Goal: Task Accomplishment & Management: Use online tool/utility

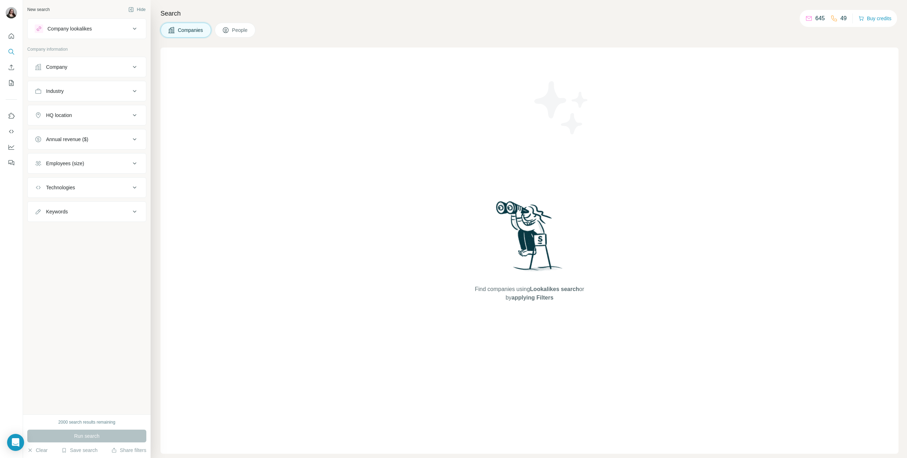
click at [91, 68] on div "Company" at bounding box center [83, 66] width 96 height 7
click at [86, 100] on input "text" at bounding box center [87, 98] width 104 height 13
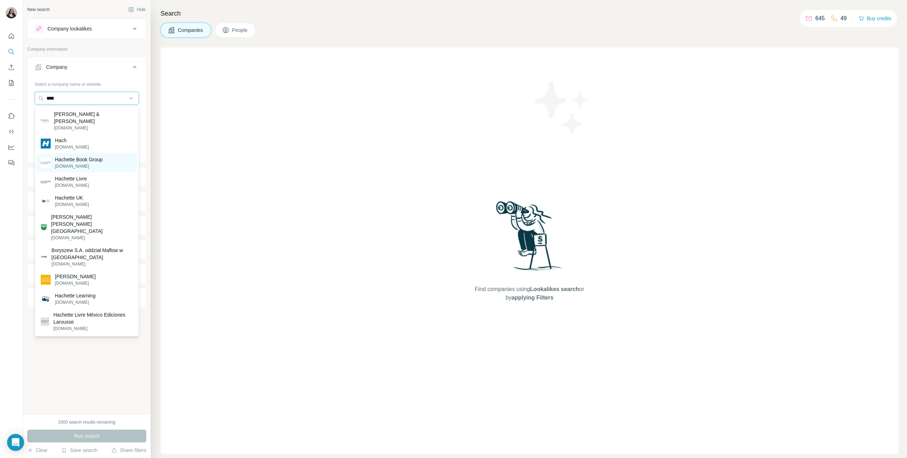
type input "****"
click at [68, 163] on p "[DOMAIN_NAME]" at bounding box center [79, 166] width 48 height 6
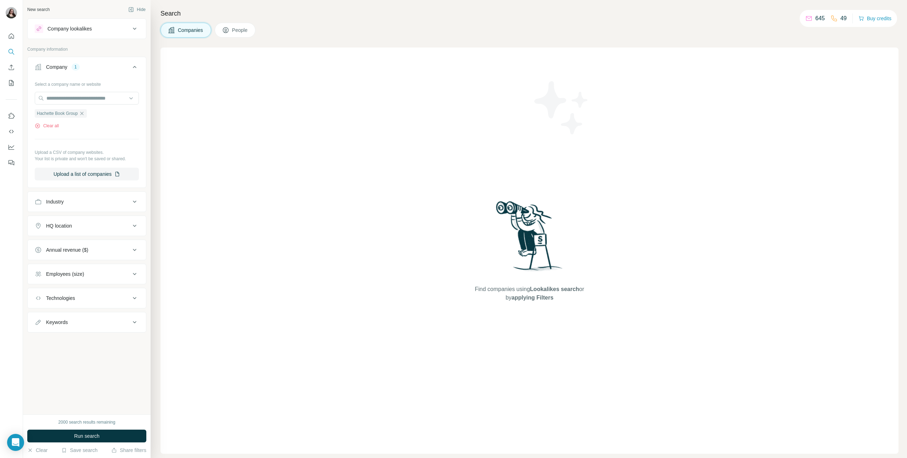
click at [235, 26] on button "People" at bounding box center [235, 30] width 41 height 15
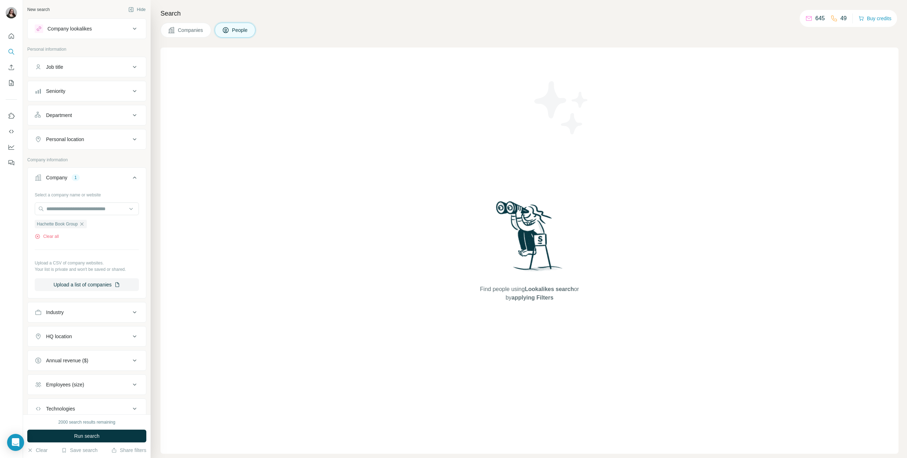
click at [83, 121] on button "Department" at bounding box center [87, 115] width 118 height 17
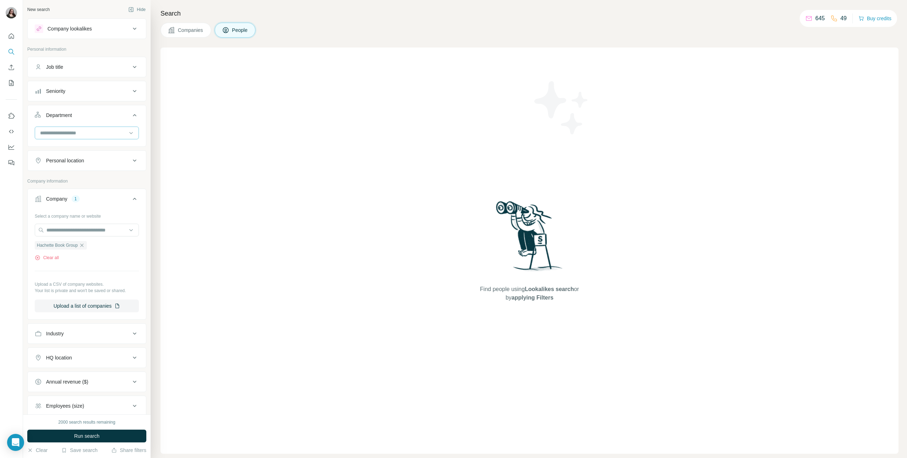
click at [80, 132] on input at bounding box center [83, 133] width 88 height 8
click at [63, 168] on div "Design" at bounding box center [84, 165] width 87 height 7
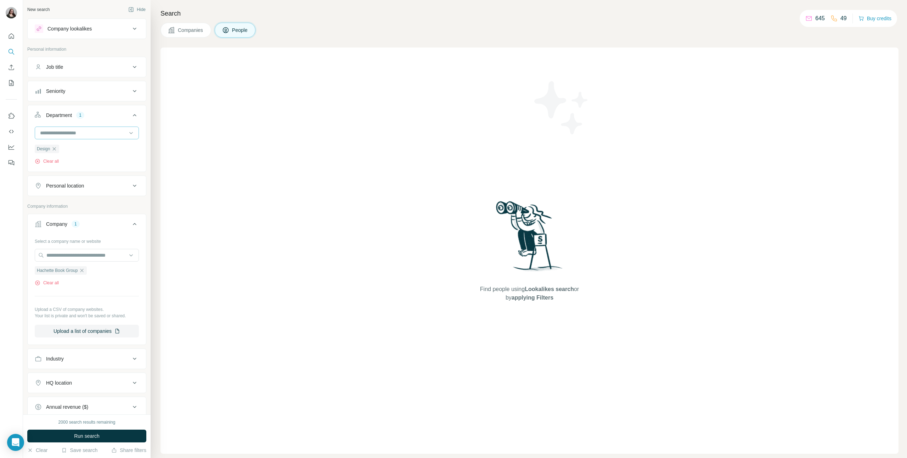
click at [74, 138] on div at bounding box center [83, 133] width 88 height 12
click at [77, 174] on p "Marketing and Advertising" at bounding box center [69, 173] width 57 height 7
click at [128, 131] on icon at bounding box center [131, 132] width 7 height 7
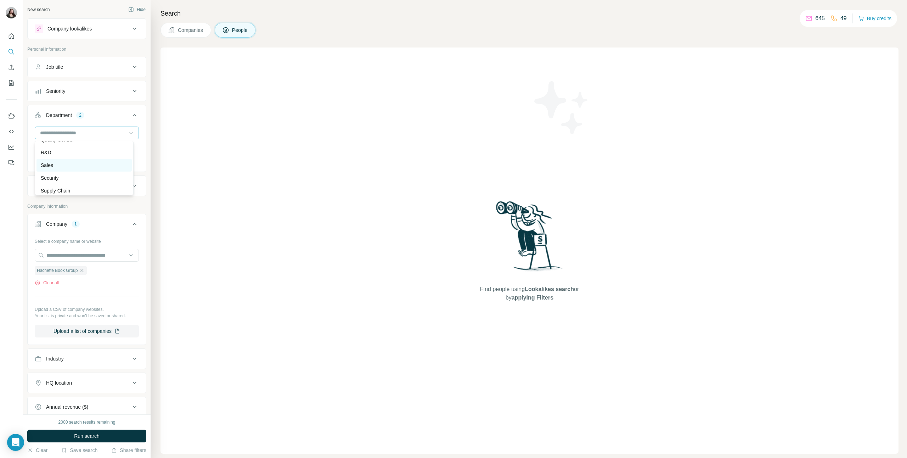
click at [77, 169] on div "Sales" at bounding box center [84, 165] width 95 height 13
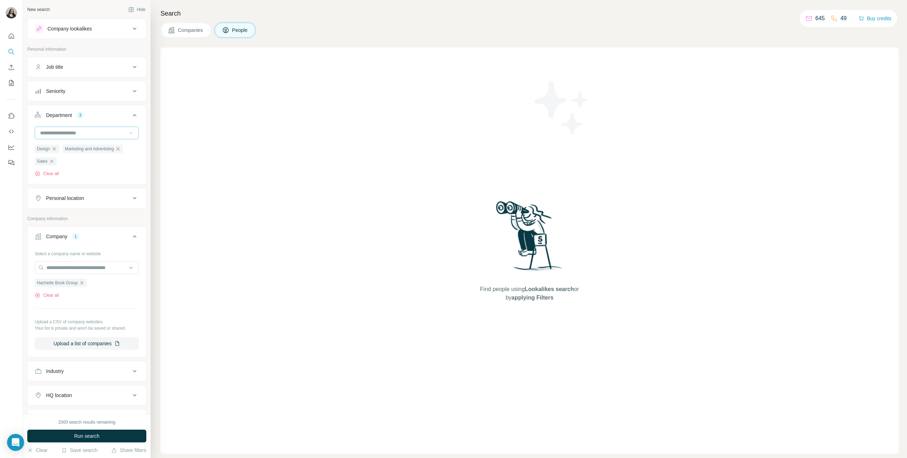
click at [109, 201] on div "Personal location" at bounding box center [83, 198] width 96 height 7
click at [98, 216] on input "text" at bounding box center [87, 216] width 104 height 13
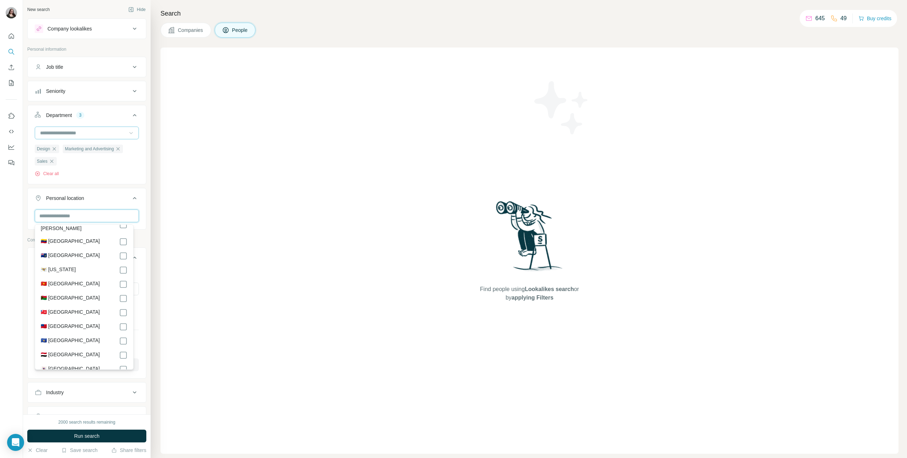
scroll to position [3246, 0]
click at [80, 305] on div "🇺🇸 [GEOGRAPHIC_DATA]" at bounding box center [84, 309] width 87 height 9
click at [103, 171] on div "Design Marketing and Advertising Sales Clear all" at bounding box center [87, 160] width 104 height 33
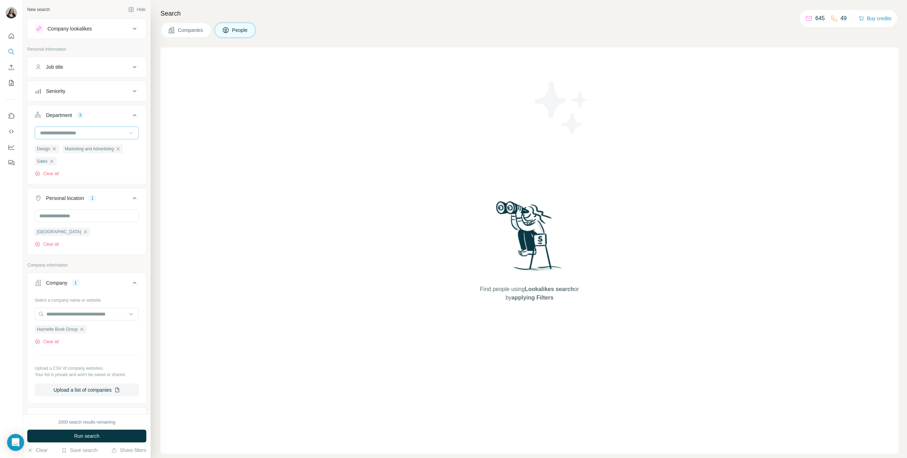
click at [85, 65] on div "Job title" at bounding box center [83, 66] width 96 height 7
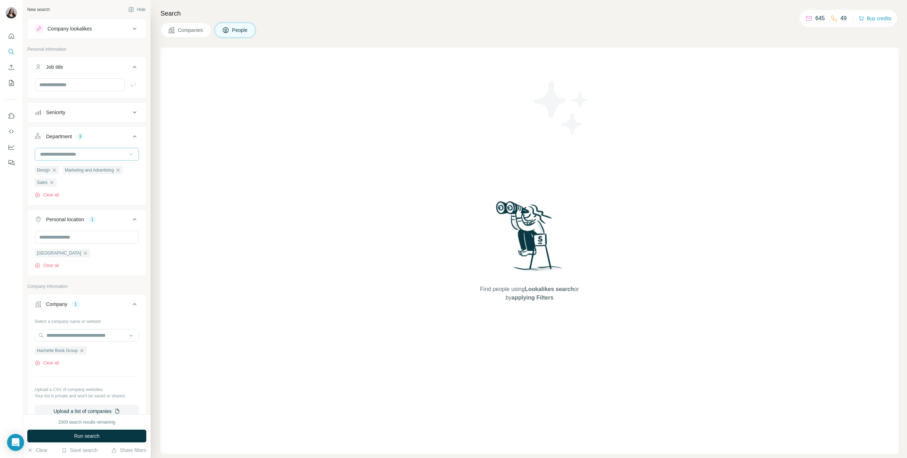
click at [83, 91] on div at bounding box center [87, 87] width 118 height 18
click at [82, 83] on input "text" at bounding box center [80, 84] width 90 height 13
click at [93, 111] on div "Seniority" at bounding box center [83, 112] width 96 height 7
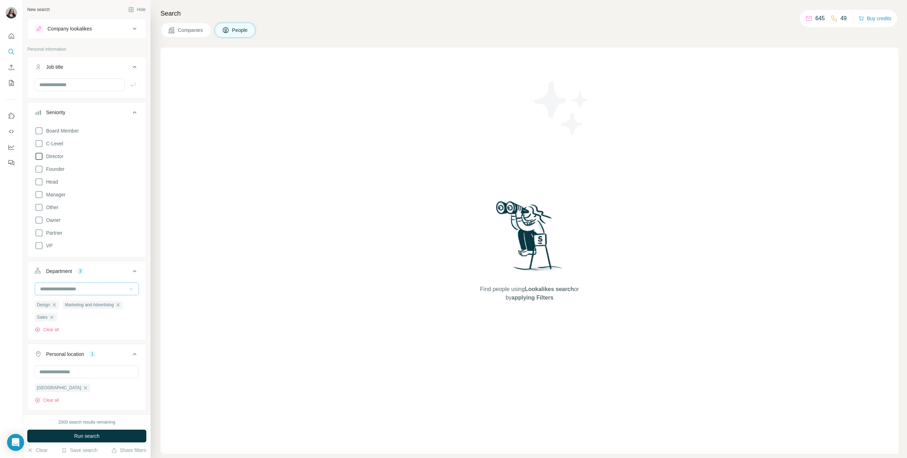
click at [40, 157] on icon at bounding box center [39, 156] width 9 height 9
click at [41, 182] on icon at bounding box center [39, 182] width 9 height 9
click at [38, 192] on icon at bounding box center [39, 194] width 9 height 9
click at [93, 439] on span "Run search" at bounding box center [87, 435] width 26 height 7
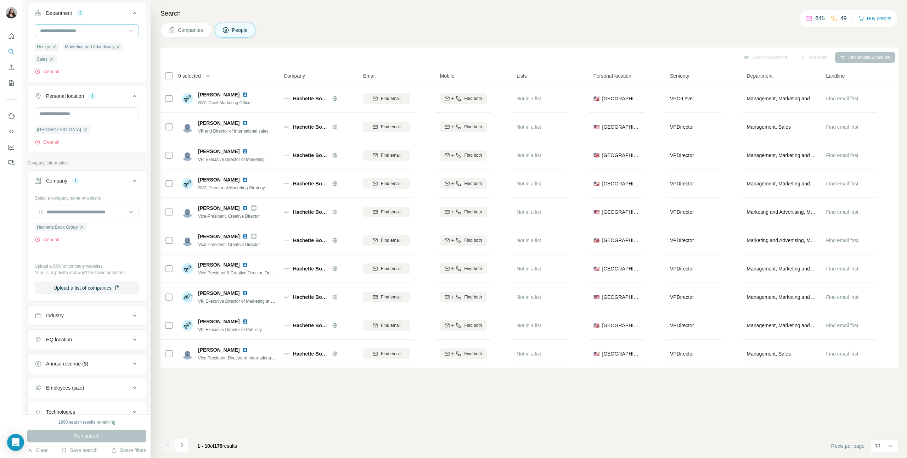
scroll to position [373, 0]
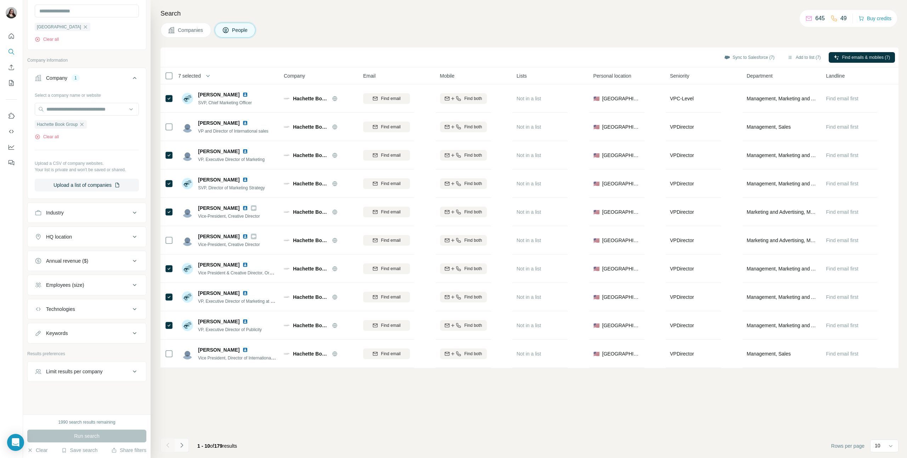
click at [182, 450] on button "Navigate to next page" at bounding box center [182, 445] width 14 height 14
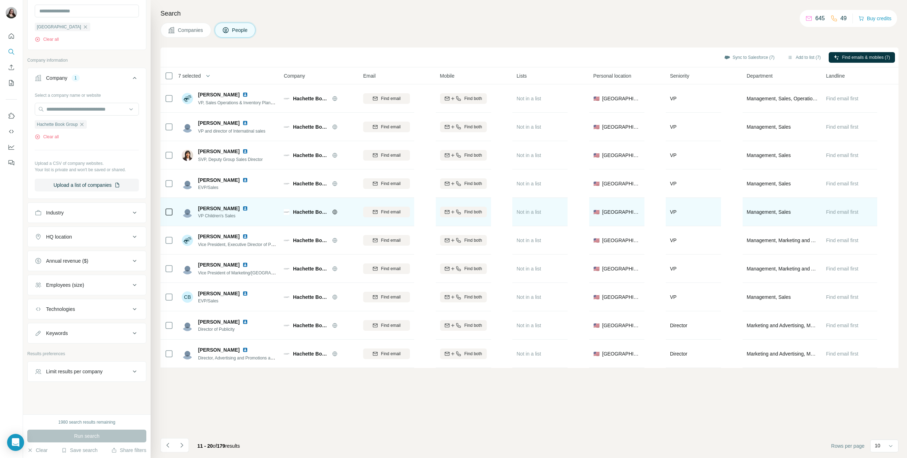
click at [0, 0] on tbody "[PERSON_NAME] VP, Sales Operations & Inventory Planning Hachette Book Group Fin…" at bounding box center [0, 0] width 0 height 0
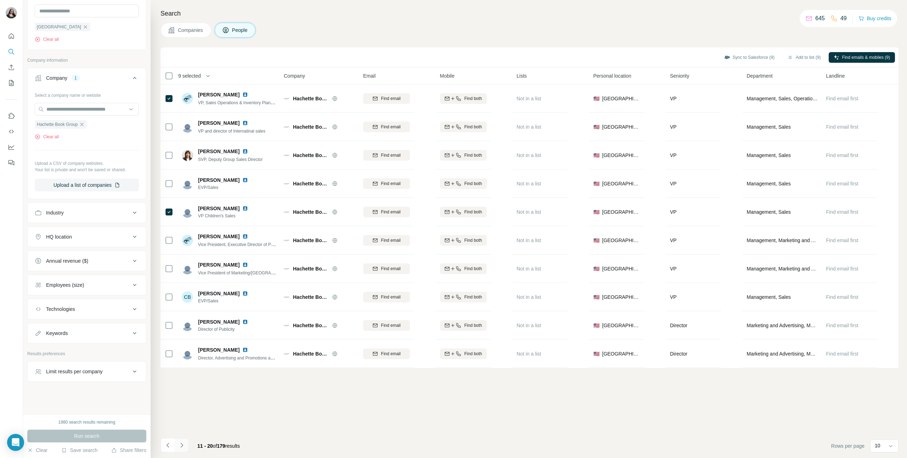
click at [184, 447] on icon "Navigate to next page" at bounding box center [181, 445] width 7 height 7
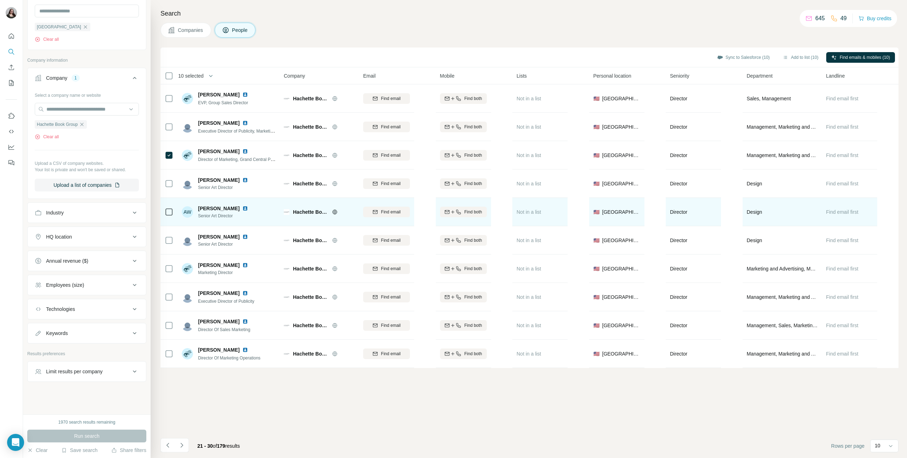
click at [165, 214] on icon at bounding box center [169, 212] width 9 height 9
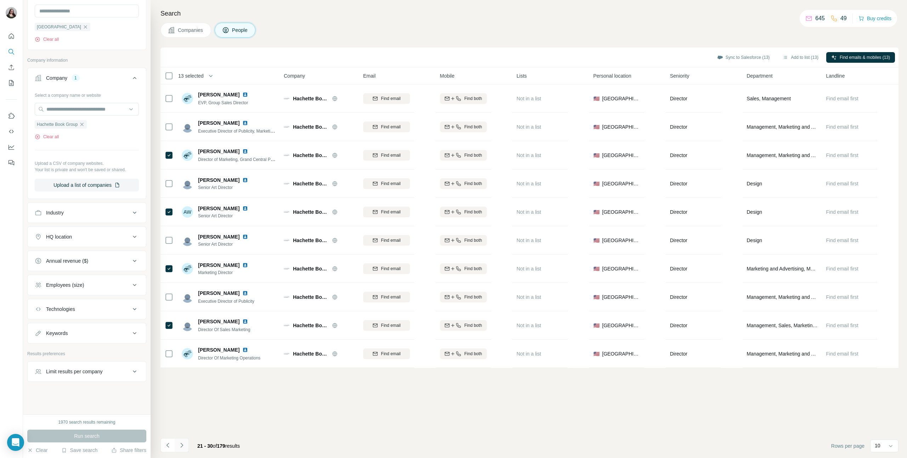
click at [185, 444] on icon "Navigate to next page" at bounding box center [181, 445] width 7 height 7
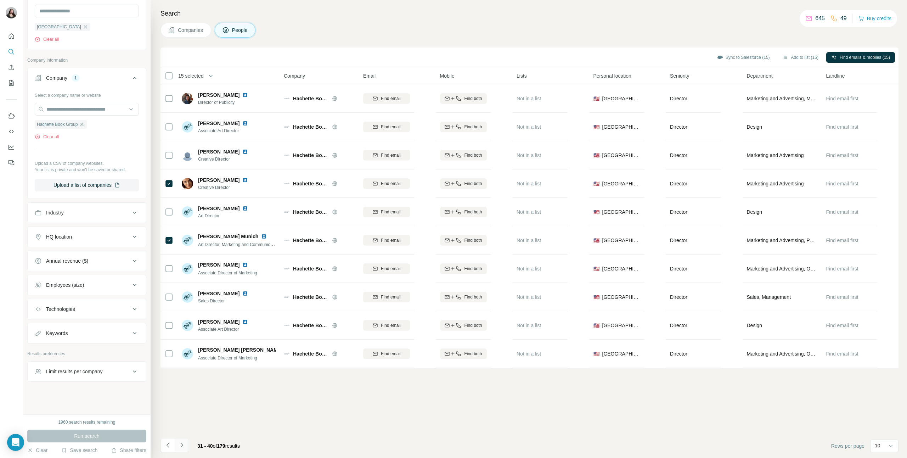
click at [183, 447] on icon "Navigate to next page" at bounding box center [181, 445] width 7 height 7
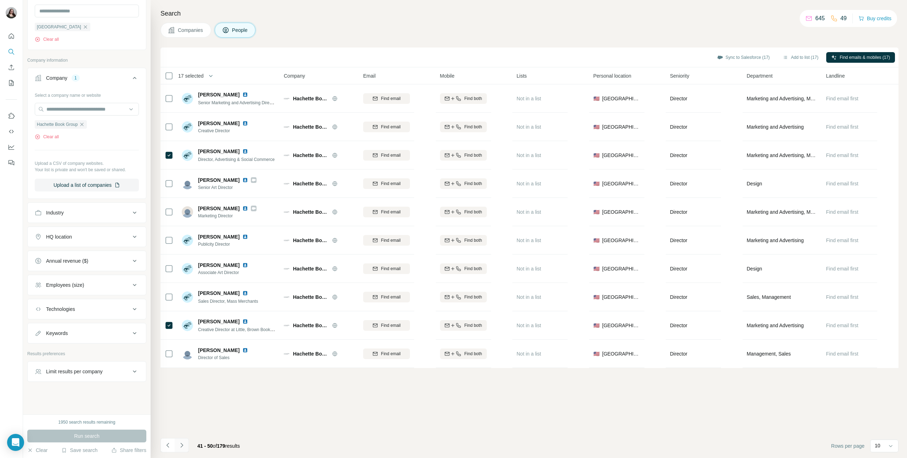
click at [186, 444] on button "Navigate to next page" at bounding box center [182, 445] width 14 height 14
click at [181, 446] on icon "Navigate to next page" at bounding box center [181, 445] width 2 height 5
click at [183, 444] on icon "Navigate to next page" at bounding box center [181, 445] width 7 height 7
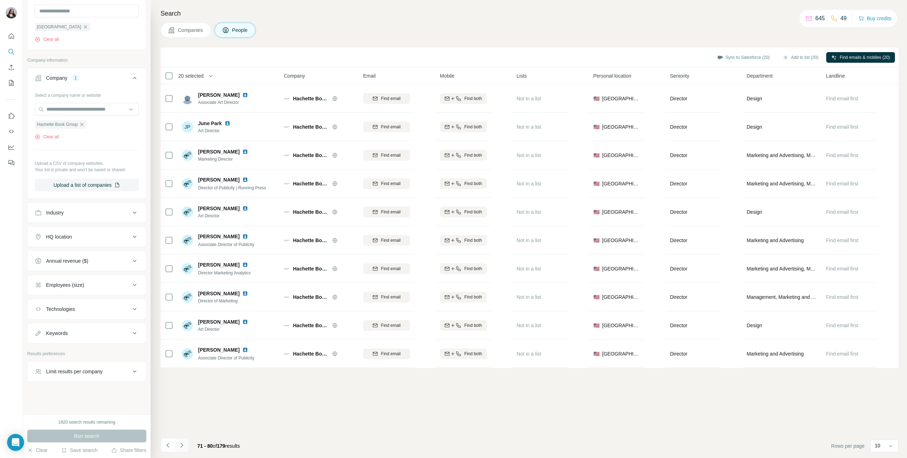
click at [184, 446] on icon "Navigate to next page" at bounding box center [181, 445] width 7 height 7
click at [180, 442] on icon "Navigate to next page" at bounding box center [181, 445] width 7 height 7
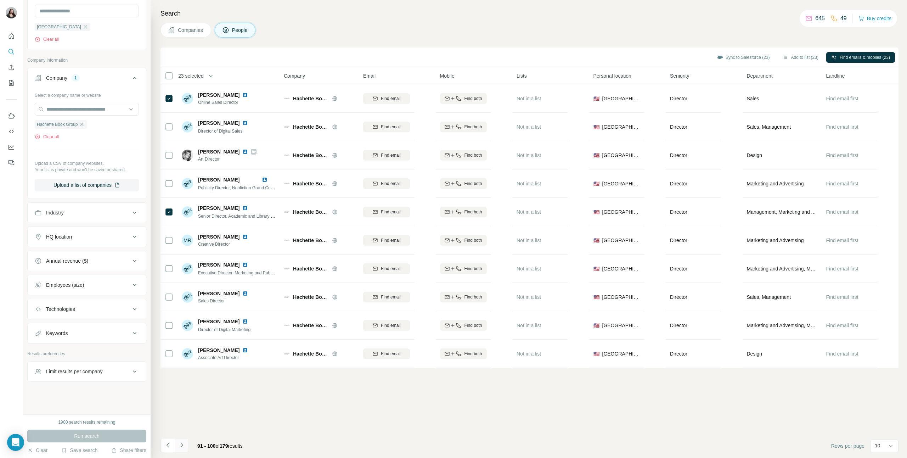
click at [183, 446] on icon "Navigate to next page" at bounding box center [181, 445] width 7 height 7
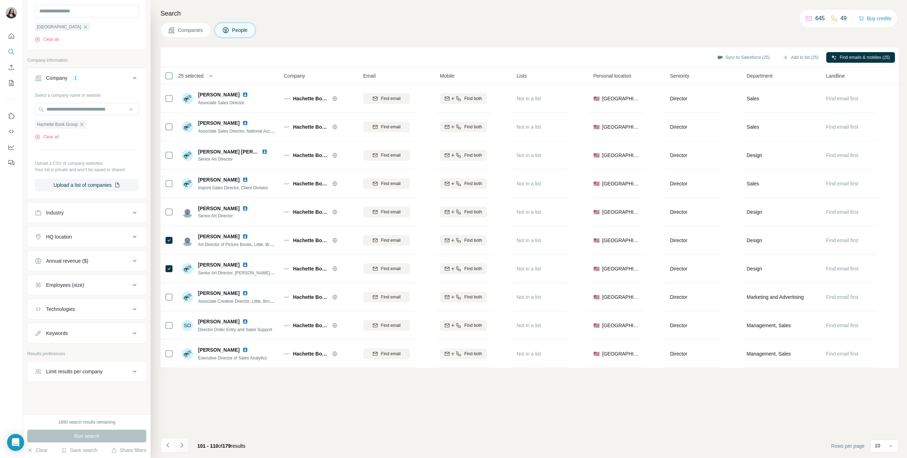
click at [183, 446] on icon "Navigate to next page" at bounding box center [181, 445] width 7 height 7
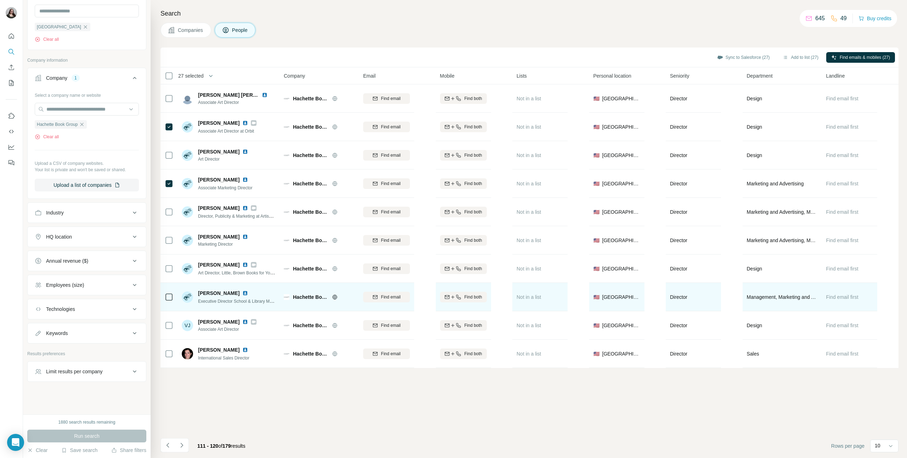
click at [174, 298] on td at bounding box center [169, 297] width 17 height 28
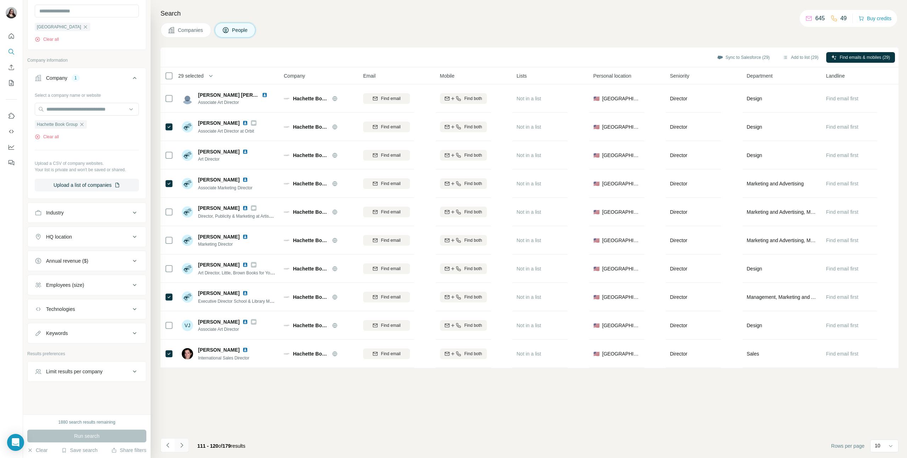
click at [181, 447] on icon "Navigate to next page" at bounding box center [181, 445] width 2 height 5
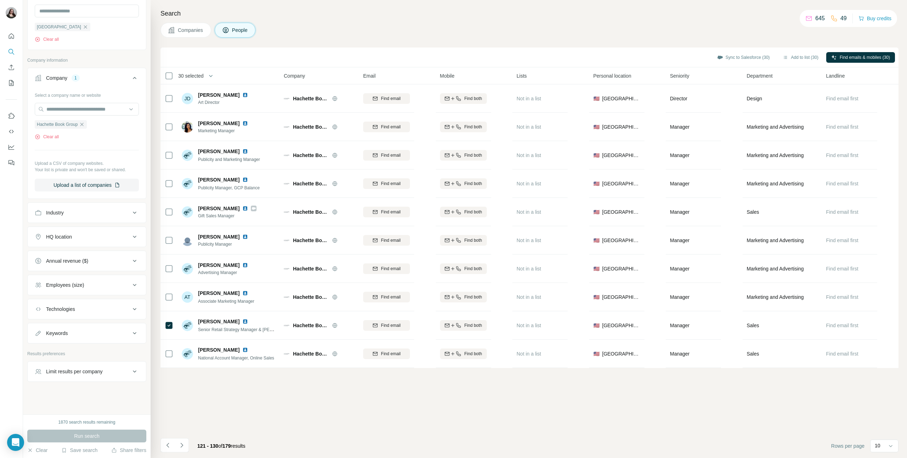
click at [182, 448] on icon "Navigate to next page" at bounding box center [181, 445] width 7 height 7
click at [182, 446] on icon "Navigate to next page" at bounding box center [181, 445] width 2 height 5
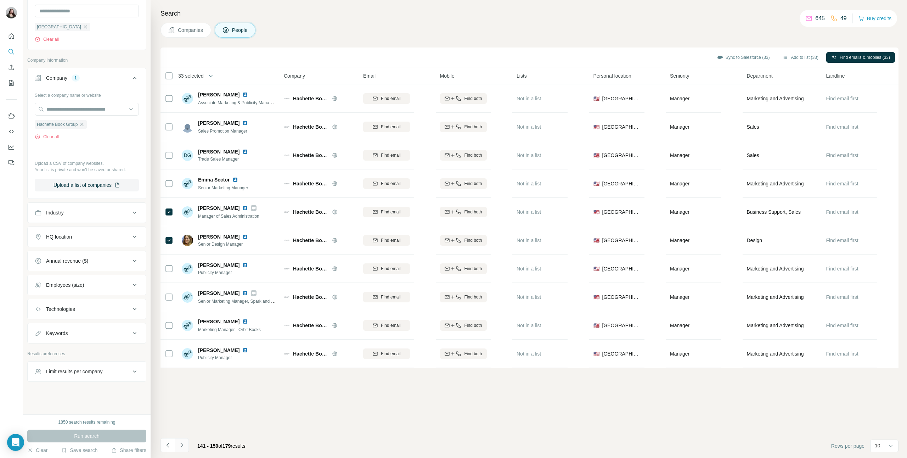
click at [182, 445] on icon "Navigate to next page" at bounding box center [181, 445] width 2 height 5
click at [180, 447] on icon "Navigate to next page" at bounding box center [181, 445] width 7 height 7
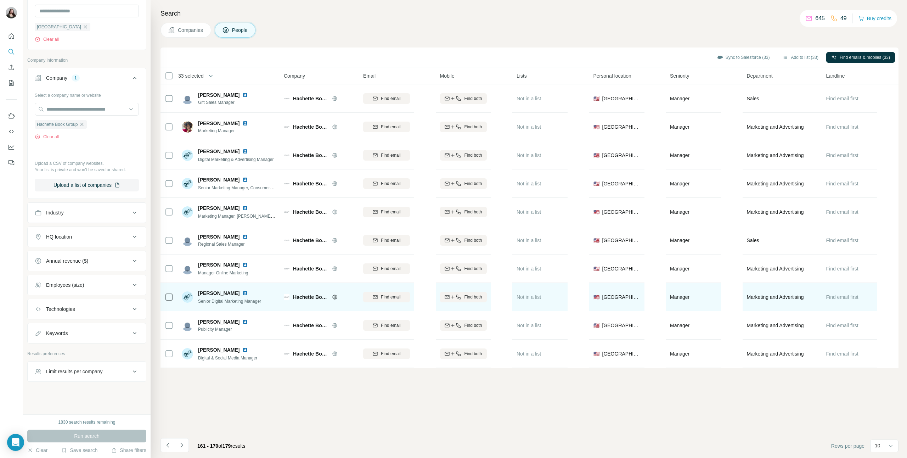
drag, startPoint x: 181, startPoint y: 446, endPoint x: 191, endPoint y: 300, distance: 146.0
click at [193, 327] on div "Sync to Salesforce (33) Add to list (33) Find emails & mobiles (33) 33 selected…" at bounding box center [530, 253] width 738 height 411
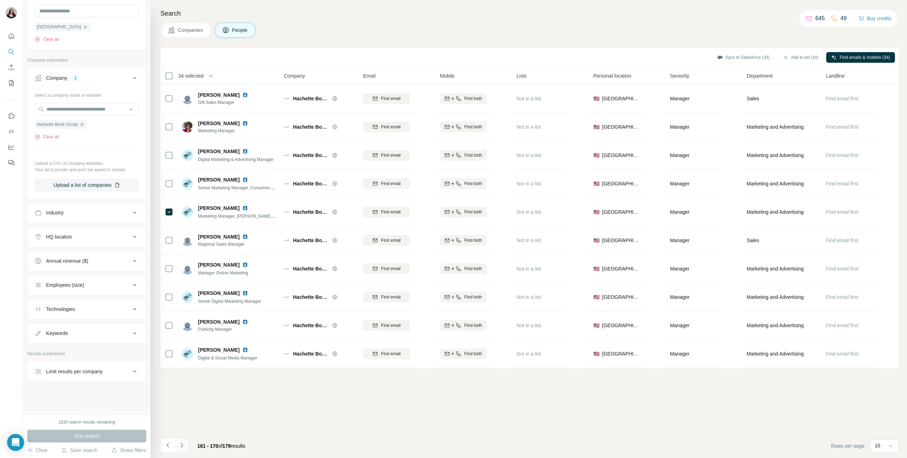
click at [182, 448] on icon "Navigate to next page" at bounding box center [181, 445] width 7 height 7
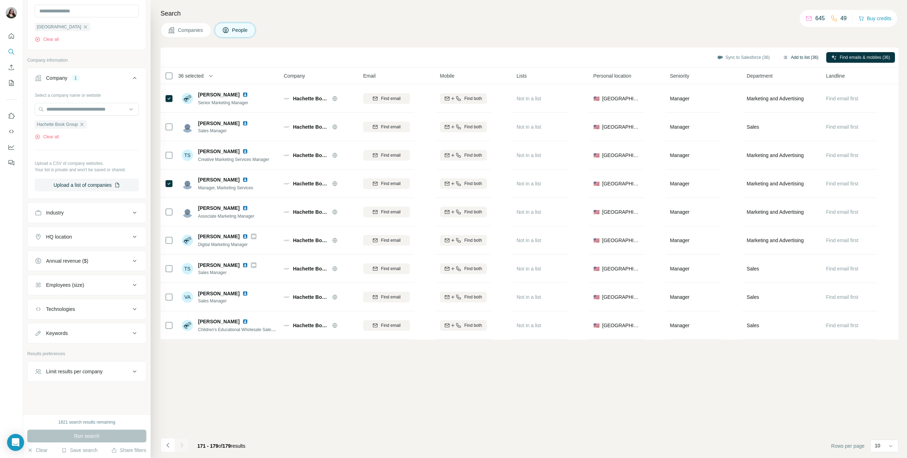
click at [794, 57] on button "Add to list (36)" at bounding box center [801, 57] width 46 height 11
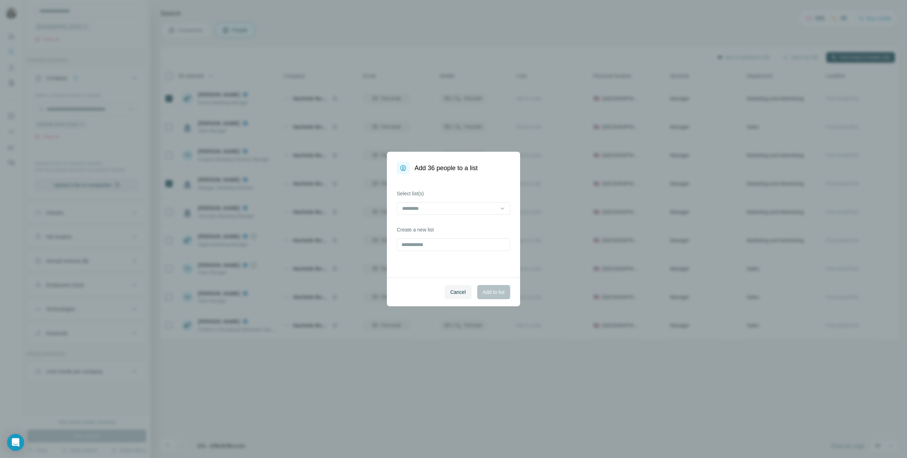
click at [466, 215] on div at bounding box center [453, 209] width 113 height 14
click at [469, 206] on input at bounding box center [450, 209] width 96 height 8
click at [461, 185] on div "Select list(s) Create a new list" at bounding box center [453, 225] width 133 height 103
click at [421, 241] on input "text" at bounding box center [453, 244] width 113 height 13
type input "********"
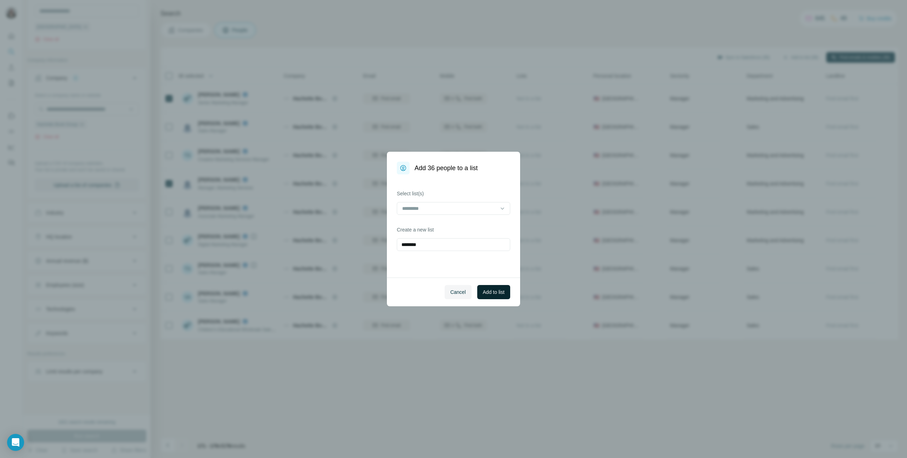
click at [494, 286] on button "Add to list" at bounding box center [494, 292] width 33 height 14
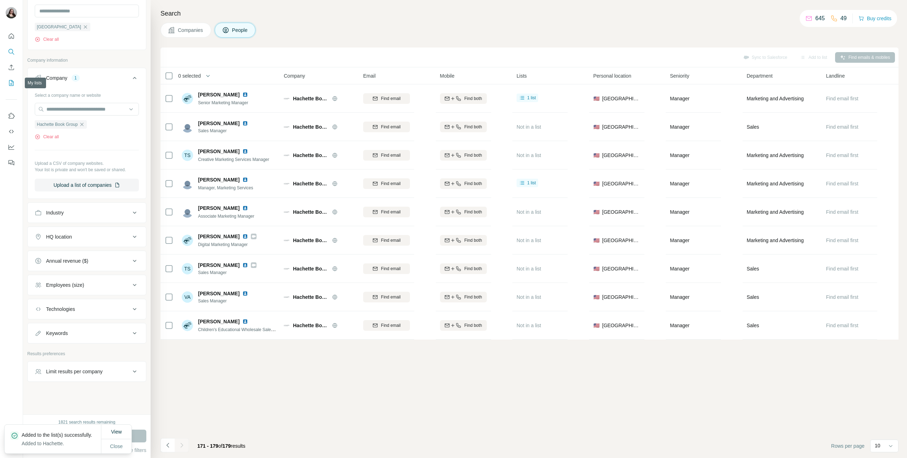
click at [17, 86] on button "My lists" at bounding box center [11, 83] width 11 height 13
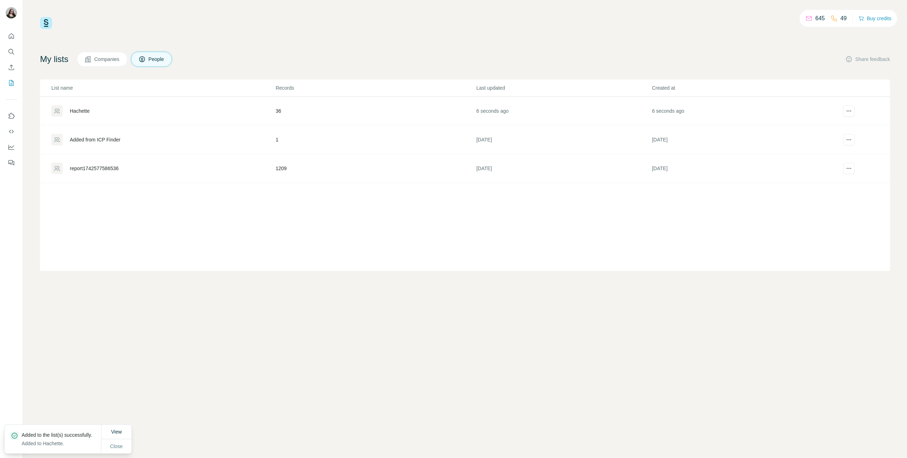
click at [77, 110] on div "Hachette" at bounding box center [80, 110] width 20 height 7
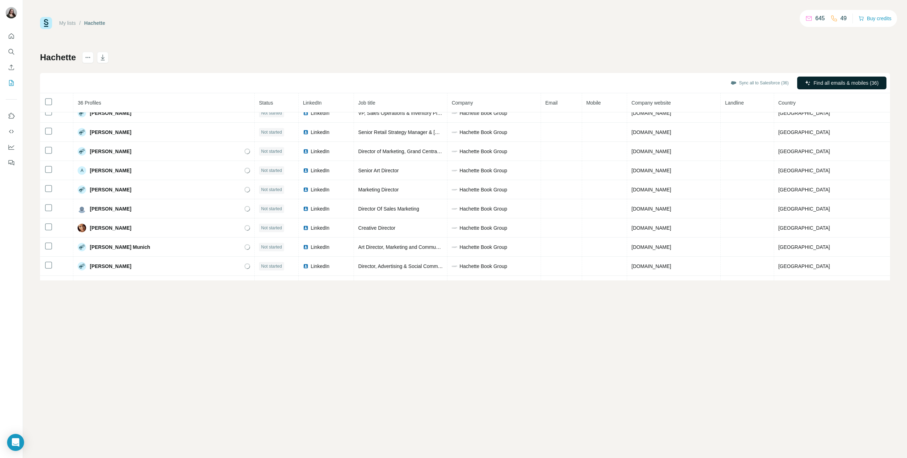
scroll to position [23, 0]
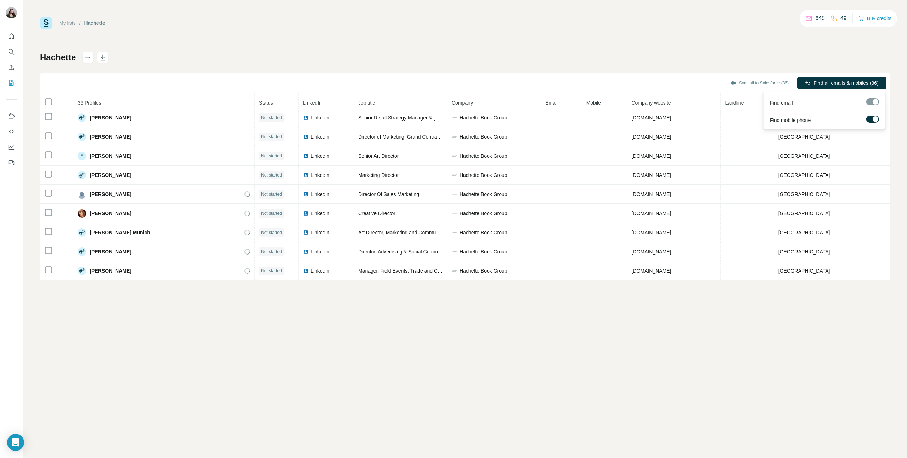
click at [874, 119] on div at bounding box center [876, 119] width 6 height 6
click at [858, 84] on span "Find all emails (36)" at bounding box center [859, 82] width 42 height 7
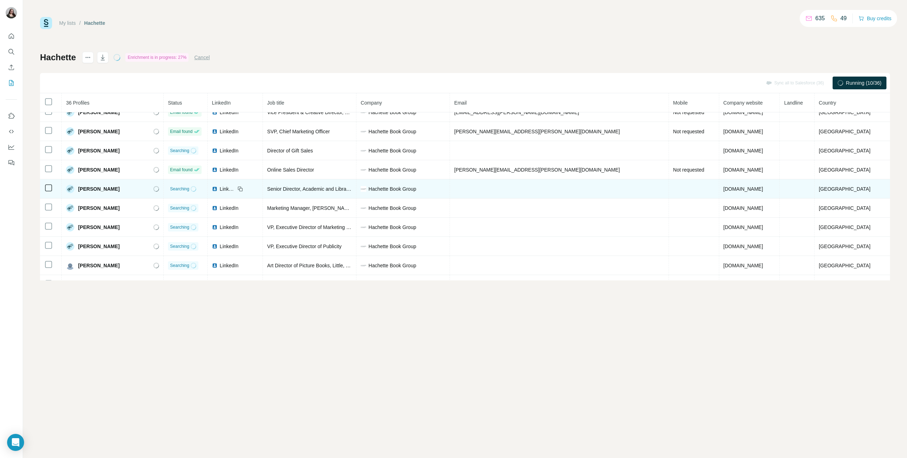
scroll to position [521, 0]
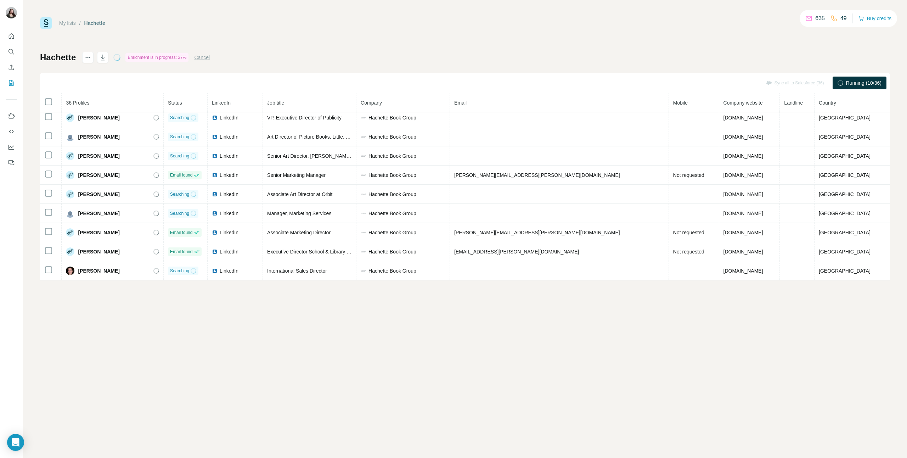
click at [382, 99] on th "Company" at bounding box center [404, 102] width 94 height 19
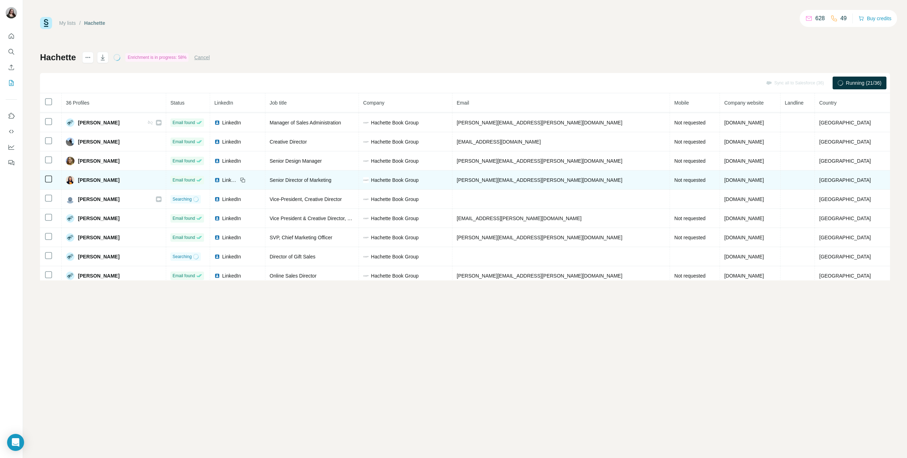
scroll to position [283, 0]
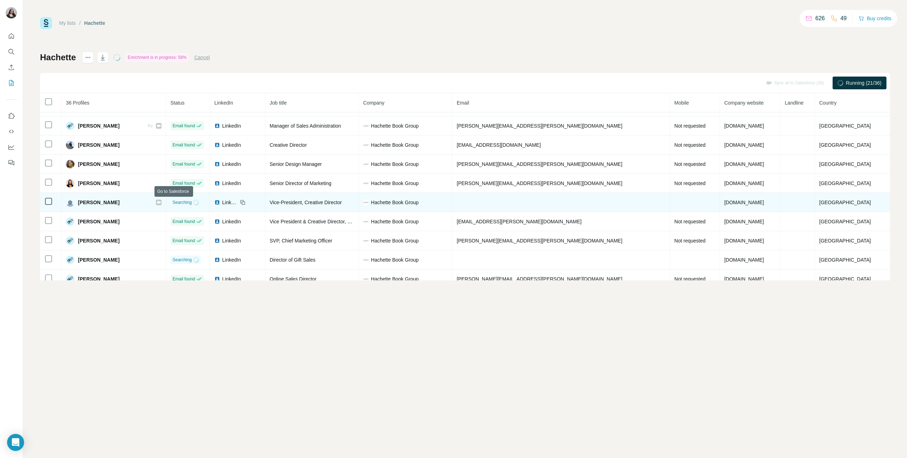
click at [161, 203] on icon at bounding box center [159, 203] width 4 height 6
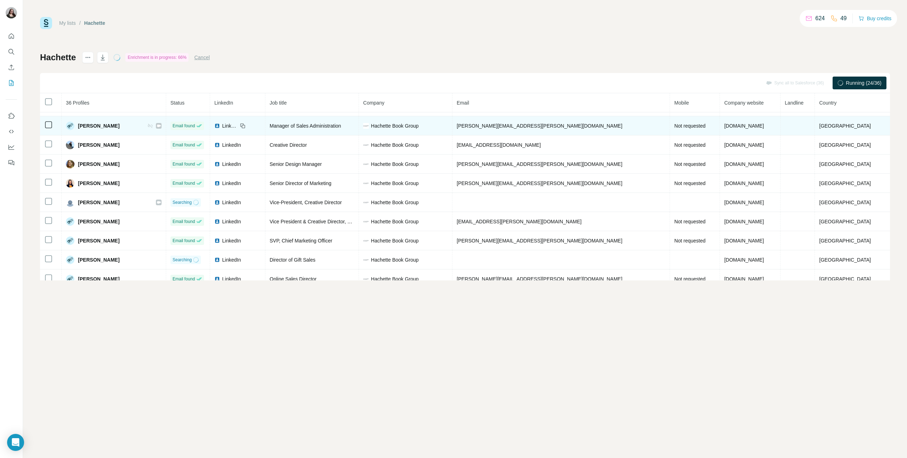
click at [162, 125] on div at bounding box center [159, 126] width 6 height 6
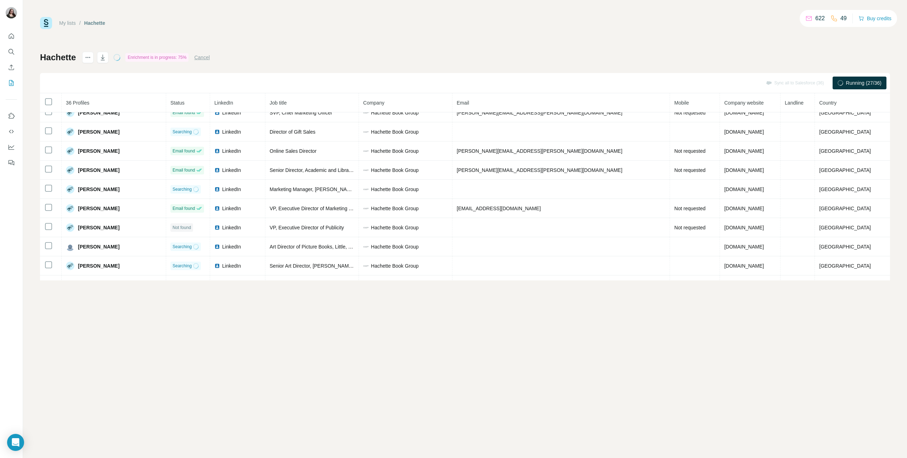
scroll to position [521, 0]
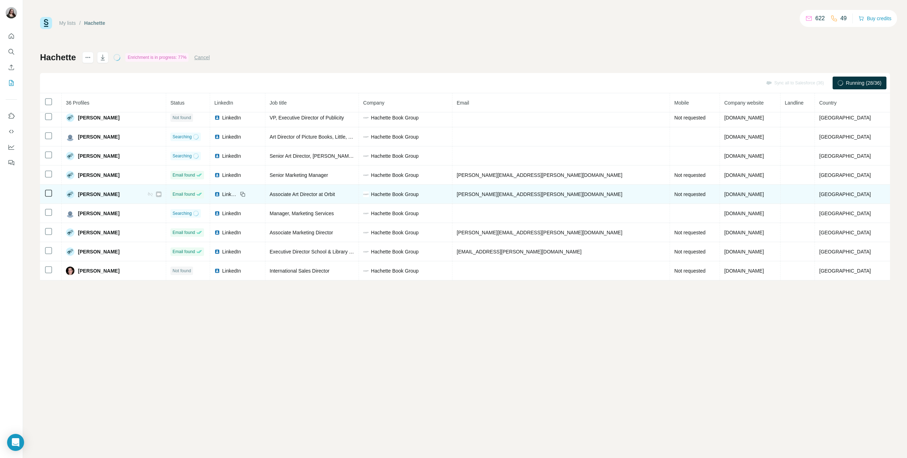
click at [161, 196] on icon at bounding box center [159, 194] width 4 height 6
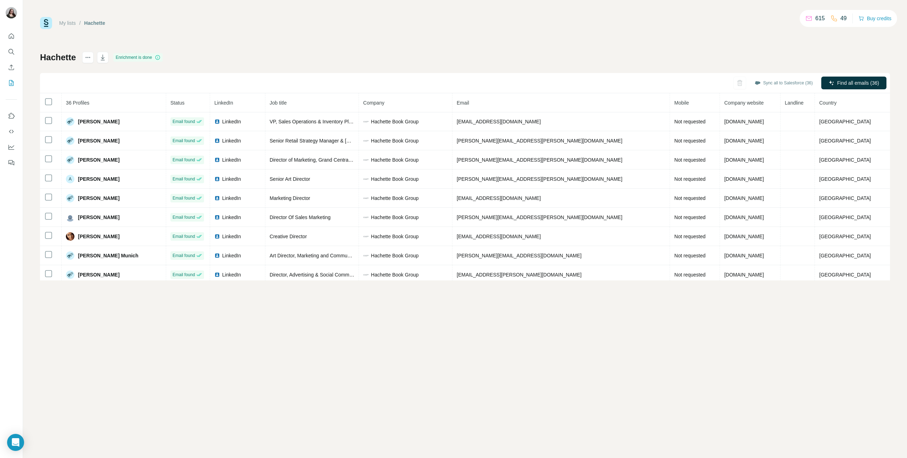
scroll to position [0, 0]
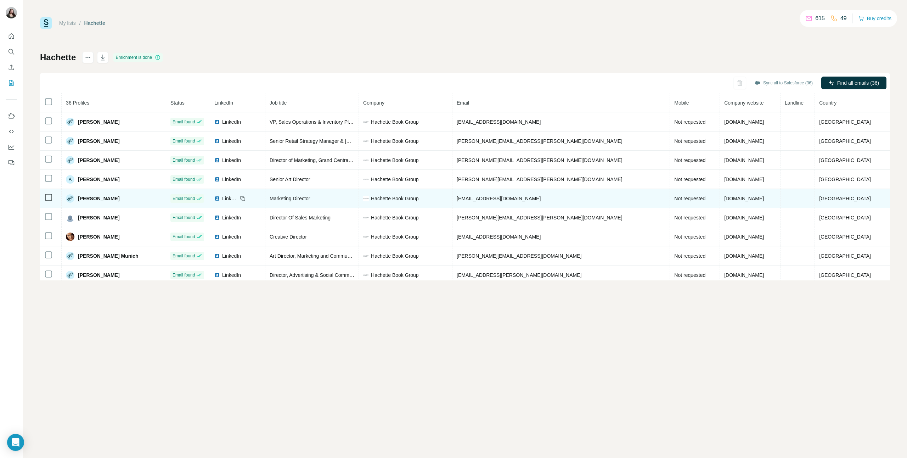
drag, startPoint x: 577, startPoint y: 199, endPoint x: 506, endPoint y: 199, distance: 71.3
click at [506, 199] on td "[EMAIL_ADDRESS][DOMAIN_NAME]" at bounding box center [562, 198] width 218 height 19
click at [52, 199] on icon at bounding box center [48, 197] width 9 height 9
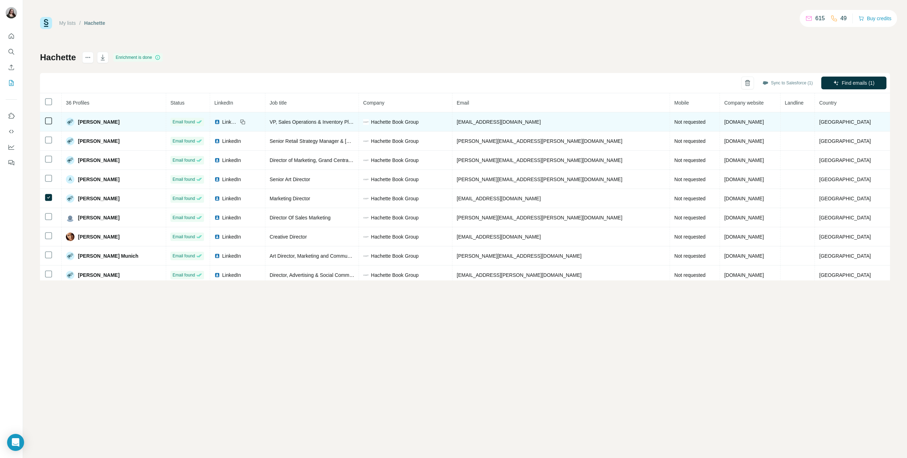
click at [110, 123] on span "[PERSON_NAME]" at bounding box center [98, 121] width 41 height 7
drag, startPoint x: 287, startPoint y: 119, endPoint x: 254, endPoint y: 119, distance: 33.0
click at [285, 119] on tr "[PERSON_NAME] Email found LinkedIn VP, Sales Operations & Inventory Planning Ha…" at bounding box center [465, 121] width 850 height 19
click at [238, 119] on span "LinkedIn" at bounding box center [230, 121] width 16 height 7
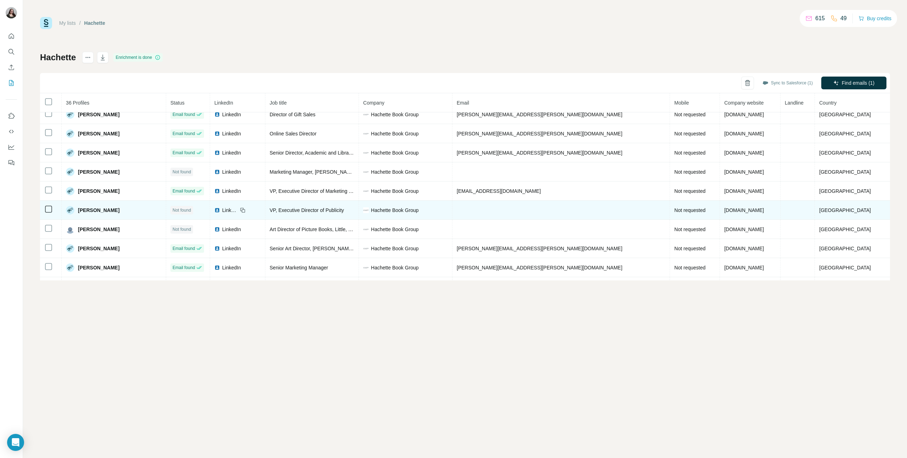
scroll to position [128, 0]
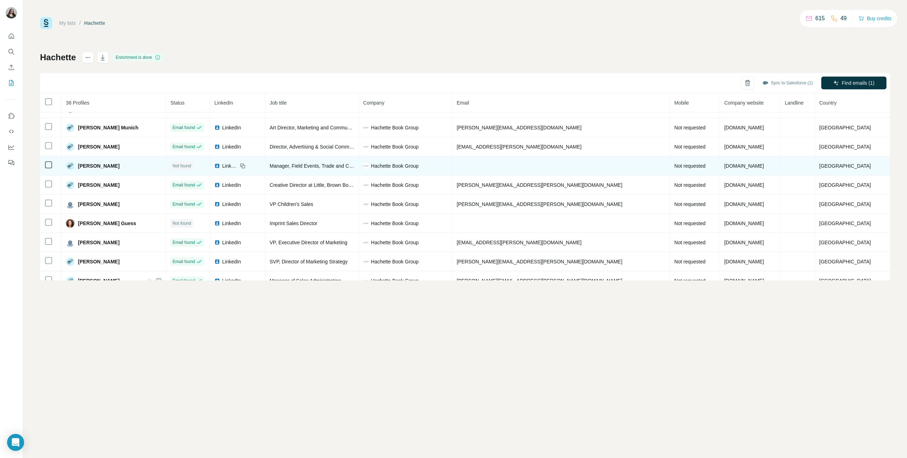
click at [558, 167] on td at bounding box center [562, 165] width 218 height 19
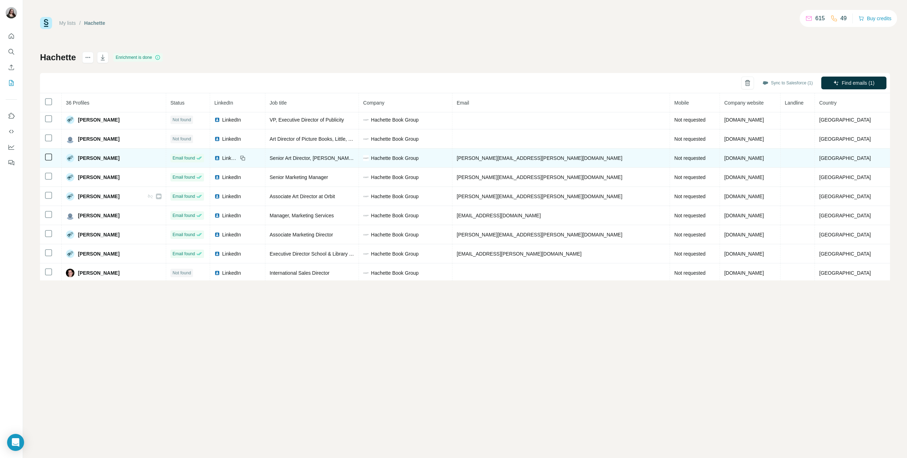
scroll to position [521, 0]
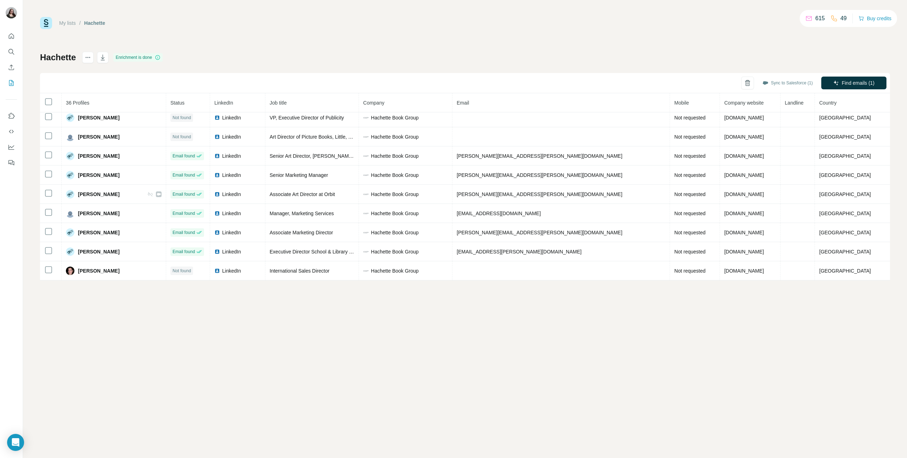
click at [518, 101] on th "Email" at bounding box center [562, 102] width 218 height 19
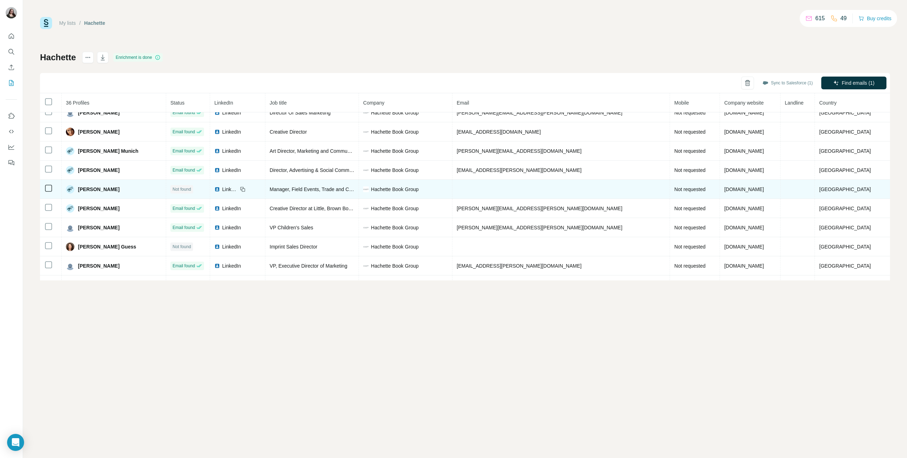
scroll to position [137, 0]
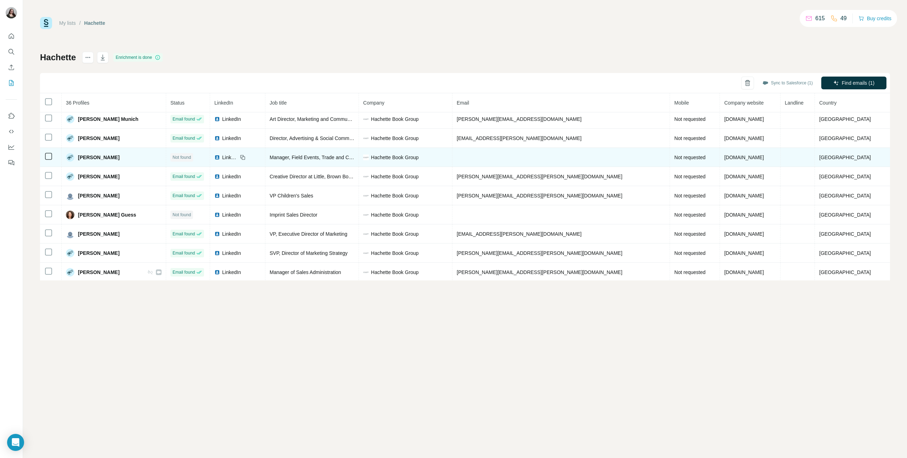
click at [494, 152] on td at bounding box center [562, 157] width 218 height 19
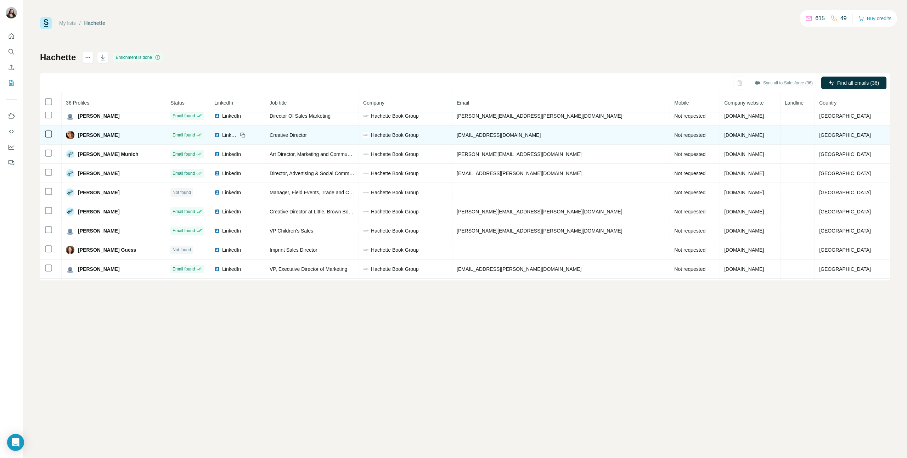
scroll to position [102, 0]
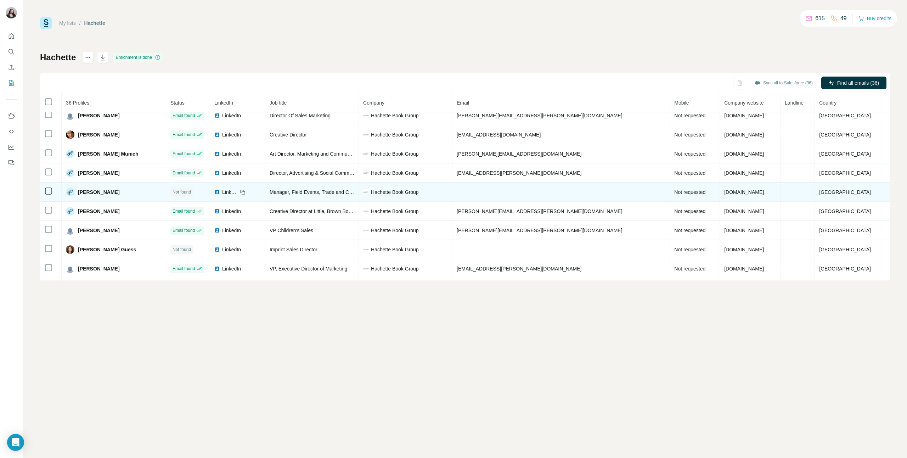
click at [238, 192] on span "LinkedIn" at bounding box center [230, 192] width 16 height 7
click at [54, 192] on td at bounding box center [51, 192] width 22 height 19
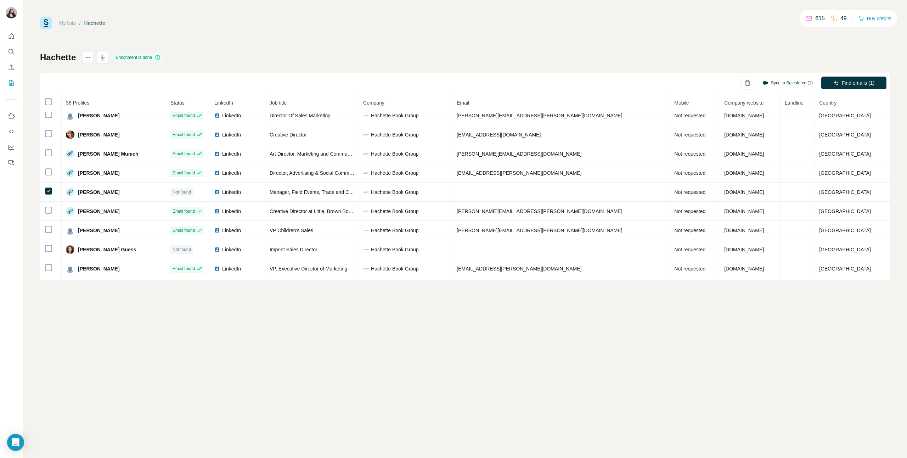
click at [794, 83] on button "Sync to Salesforce (1)" at bounding box center [788, 83] width 60 height 11
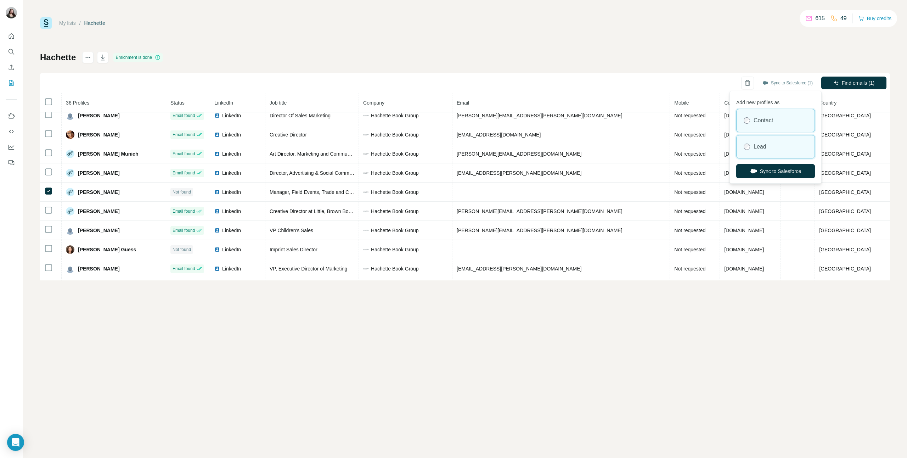
click at [749, 141] on div "Lead" at bounding box center [776, 146] width 78 height 23
click at [758, 172] on button "Sync to Salesforce" at bounding box center [776, 171] width 79 height 14
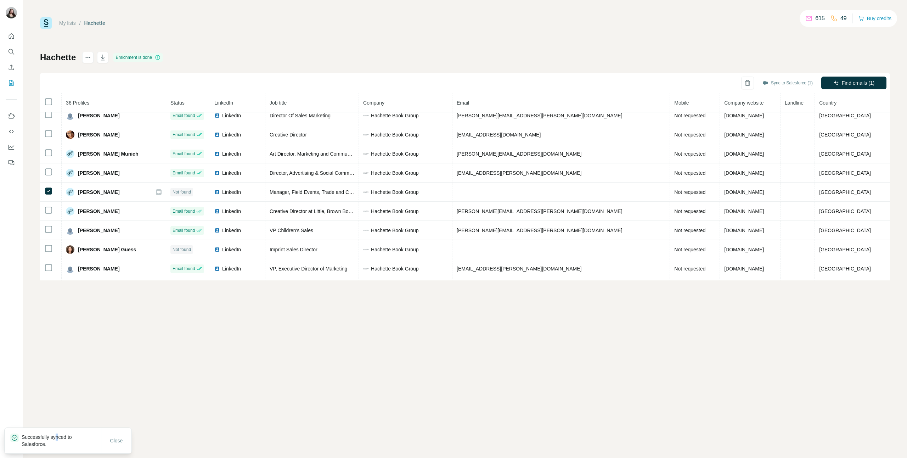
click at [58, 440] on p "Successfully synced to Salesforce." at bounding box center [61, 441] width 79 height 14
click at [105, 442] on button "Close" at bounding box center [116, 440] width 23 height 13
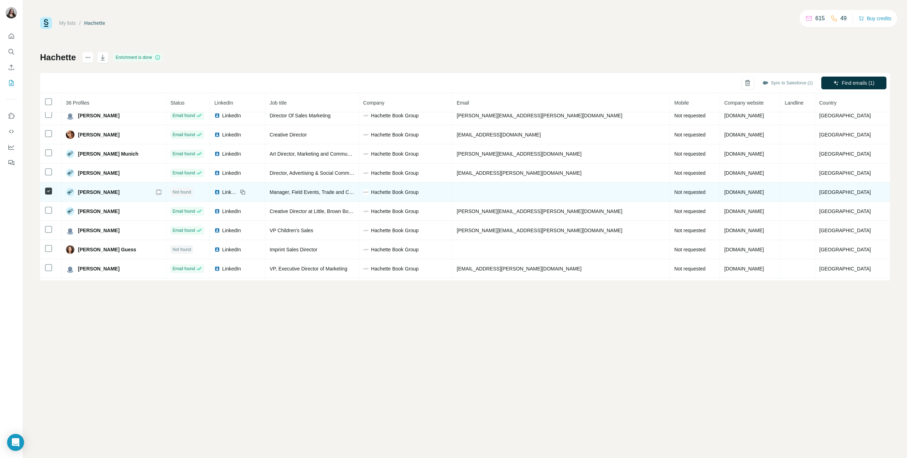
click at [161, 190] on icon at bounding box center [159, 192] width 4 height 6
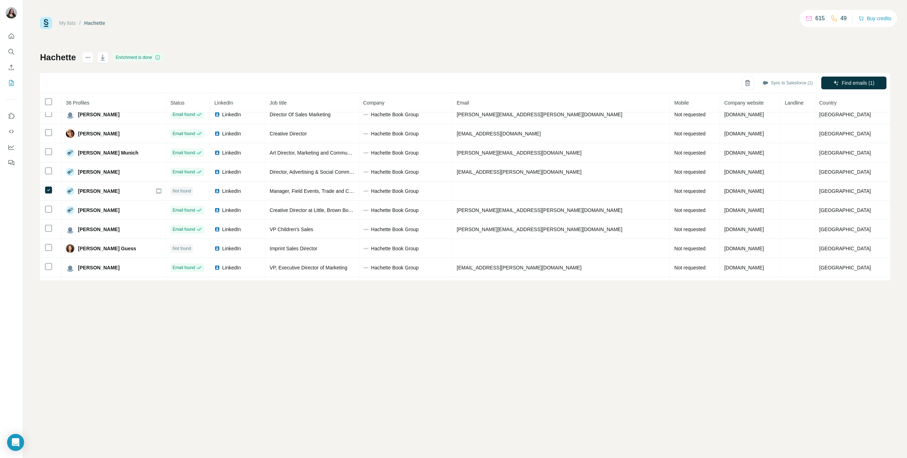
scroll to position [104, 0]
click at [236, 369] on div "My lists / Hachette 615 49 Buy credits Hachette Enrichment is done Sync to Sale…" at bounding box center [465, 229] width 884 height 458
drag, startPoint x: 334, startPoint y: 328, endPoint x: 350, endPoint y: 336, distance: 17.9
click at [350, 336] on div "My lists / Hachette 615 49 Buy credits Hachette Enrichment is done Sync all to …" at bounding box center [465, 229] width 884 height 458
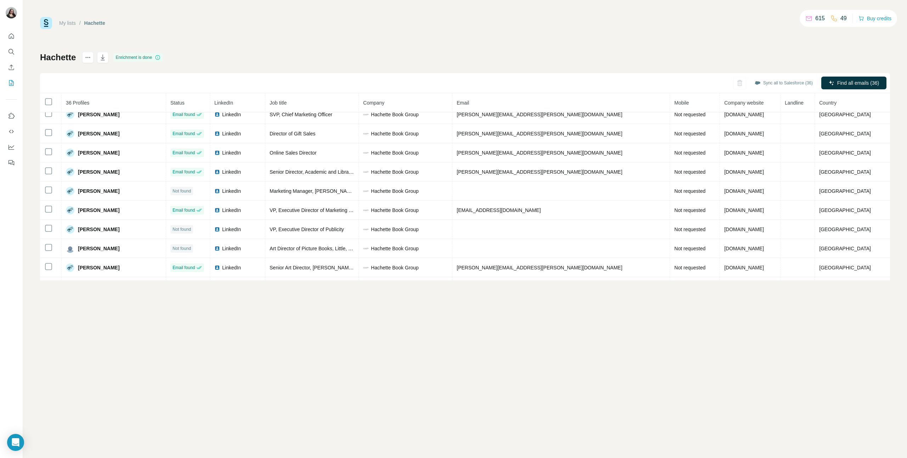
scroll to position [412, 0]
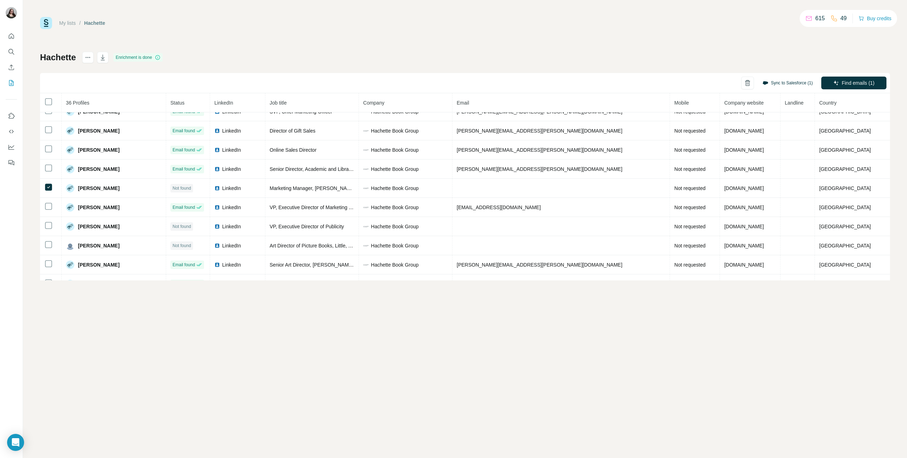
click at [803, 83] on button "Sync to Salesforce (1)" at bounding box center [788, 83] width 60 height 11
drag, startPoint x: 753, startPoint y: 149, endPoint x: 754, endPoint y: 164, distance: 15.2
click at [753, 149] on div "Lead" at bounding box center [776, 146] width 78 height 23
click at [761, 168] on button "Sync to Salesforce" at bounding box center [776, 171] width 79 height 14
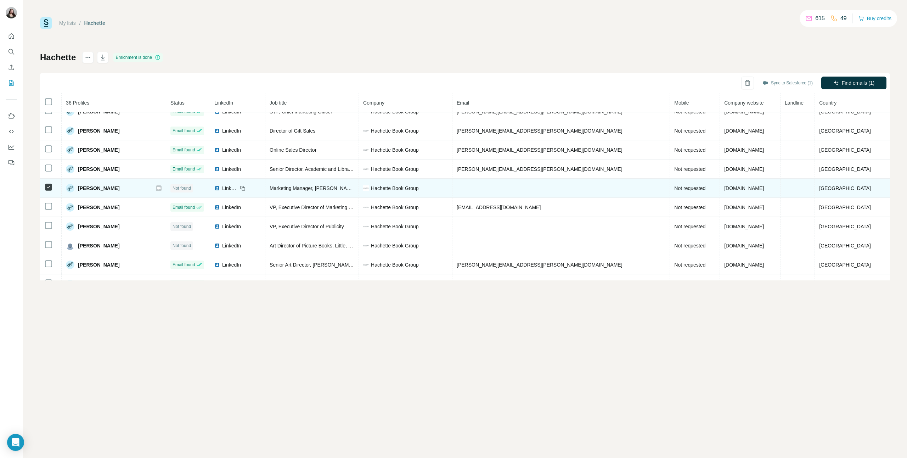
click at [161, 187] on icon at bounding box center [159, 188] width 4 height 6
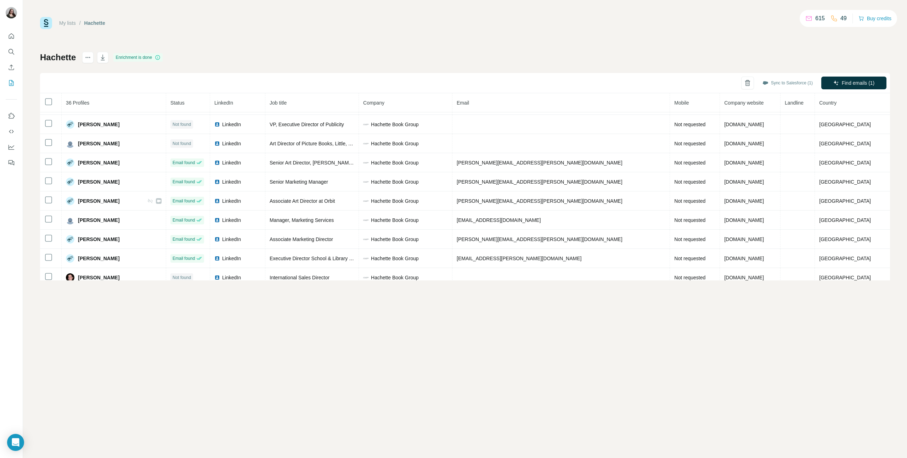
scroll to position [521, 0]
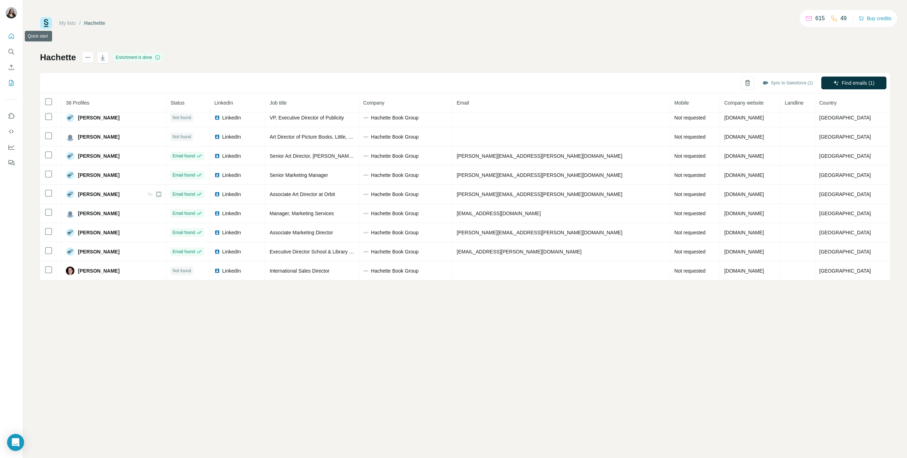
click at [11, 40] on button "Quick start" at bounding box center [11, 36] width 11 height 13
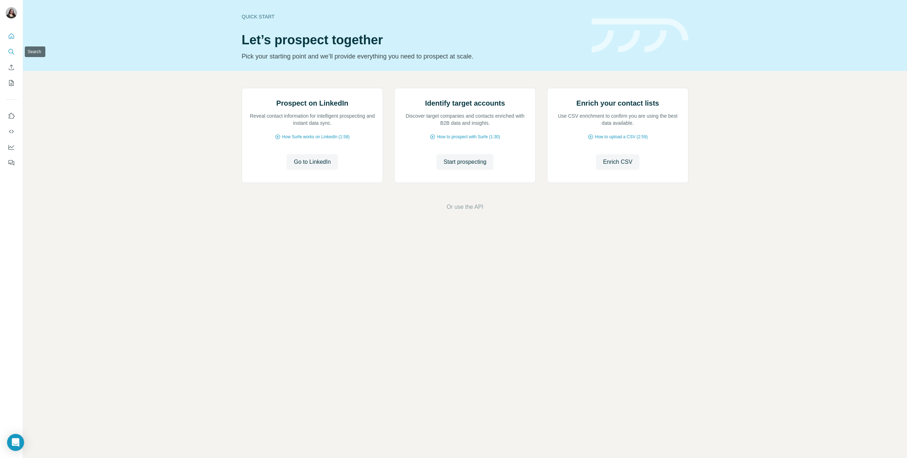
click at [13, 53] on icon "Search" at bounding box center [11, 51] width 7 height 7
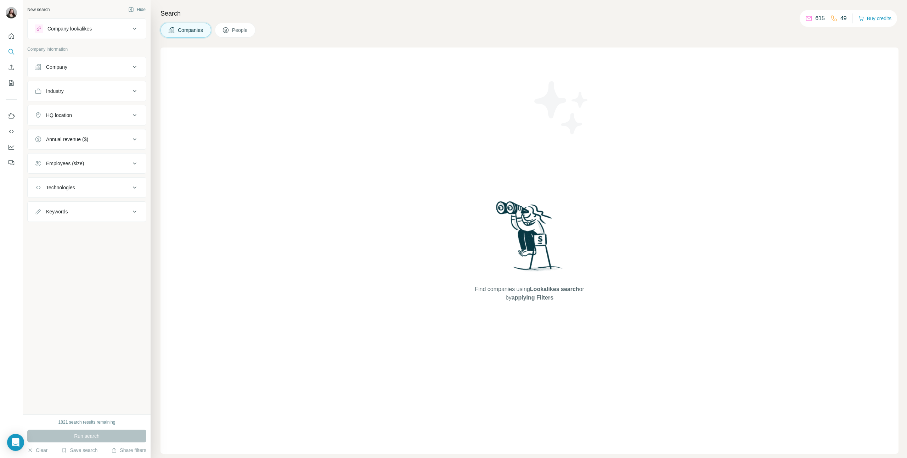
drag, startPoint x: 245, startPoint y: 33, endPoint x: 241, endPoint y: 38, distance: 5.9
click at [244, 33] on span "People" at bounding box center [240, 30] width 16 height 7
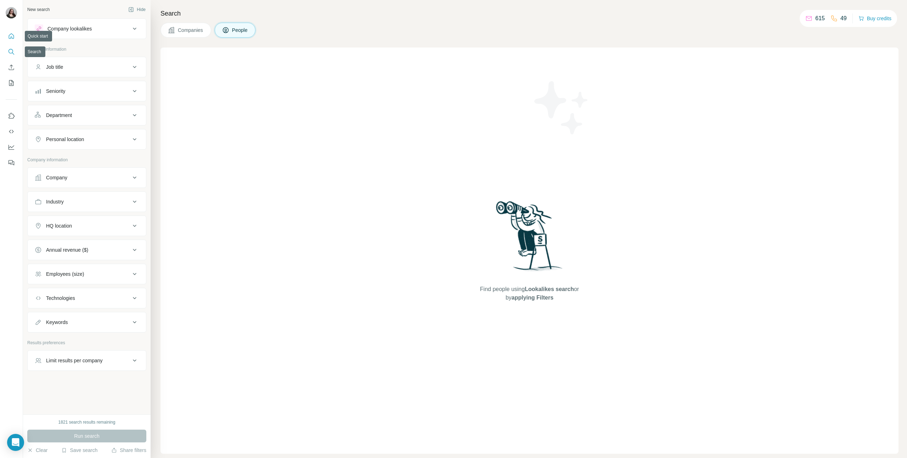
drag, startPoint x: 11, startPoint y: 39, endPoint x: 19, endPoint y: 38, distance: 8.2
click at [11, 39] on icon "Quick start" at bounding box center [11, 36] width 7 height 7
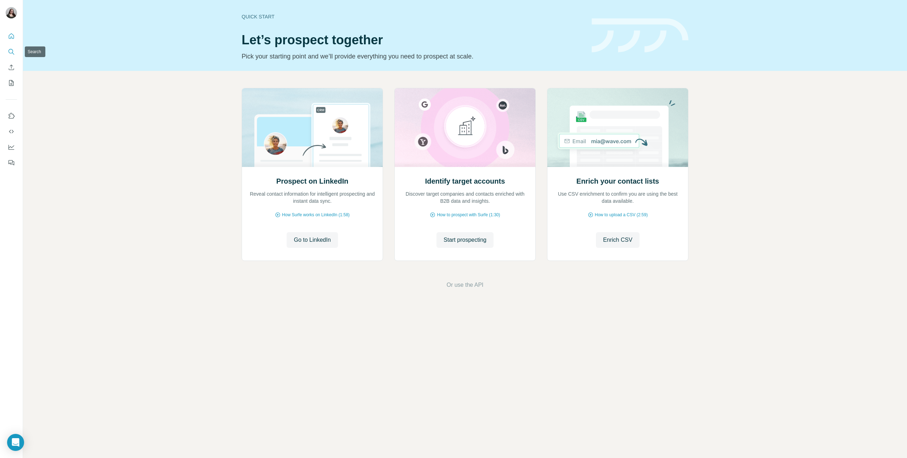
click at [9, 45] on button "Search" at bounding box center [11, 51] width 11 height 13
click at [15, 37] on button "Quick start" at bounding box center [11, 36] width 11 height 13
click at [10, 53] on icon "Search" at bounding box center [11, 51] width 7 height 7
